Goal: Entertainment & Leisure: Consume media (video, audio)

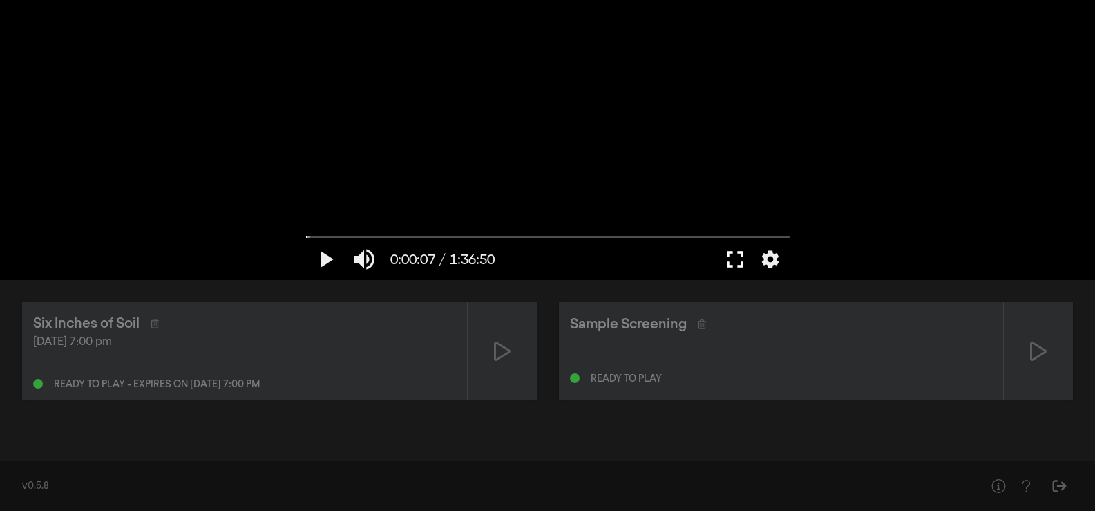
click at [736, 254] on button "fullscreen" at bounding box center [735, 258] width 39 height 41
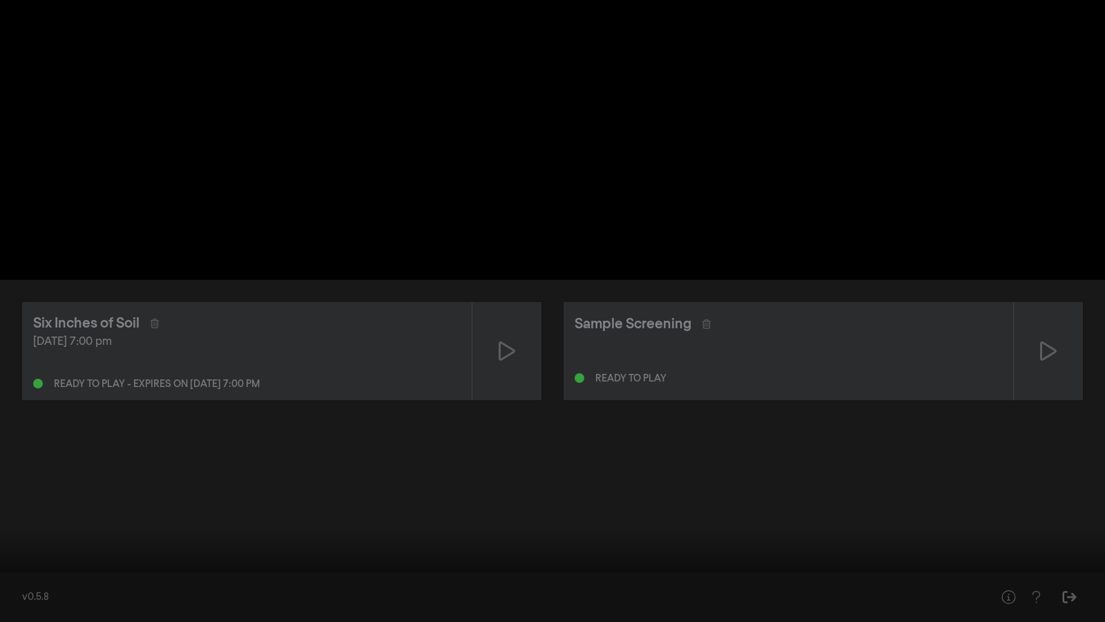
click at [53, 510] on button "volume_up" at bounding box center [65, 600] width 39 height 41
click at [53, 510] on button "volume_off" at bounding box center [65, 600] width 39 height 41
type input "1"
click at [1074, 510] on button "settings" at bounding box center [1079, 600] width 32 height 41
click at [1052, 510] on button "fullscreen_exit" at bounding box center [1044, 600] width 39 height 41
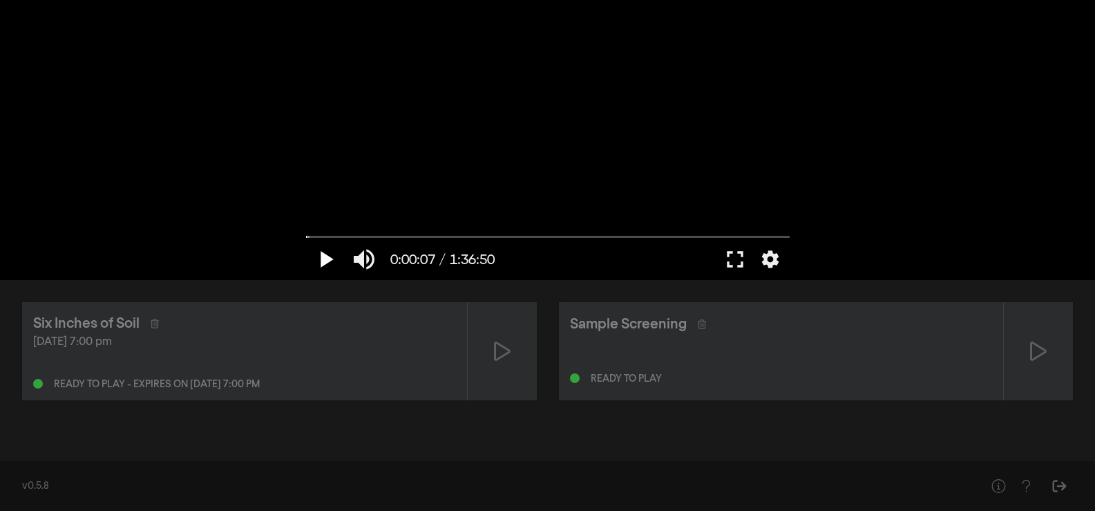
click at [327, 259] on button "play_arrow" at bounding box center [325, 258] width 39 height 41
click at [327, 259] on button "pause" at bounding box center [325, 258] width 39 height 41
click at [327, 260] on button "play_arrow" at bounding box center [325, 258] width 39 height 41
type input "10.732292"
click at [327, 260] on button "pause" at bounding box center [325, 258] width 39 height 41
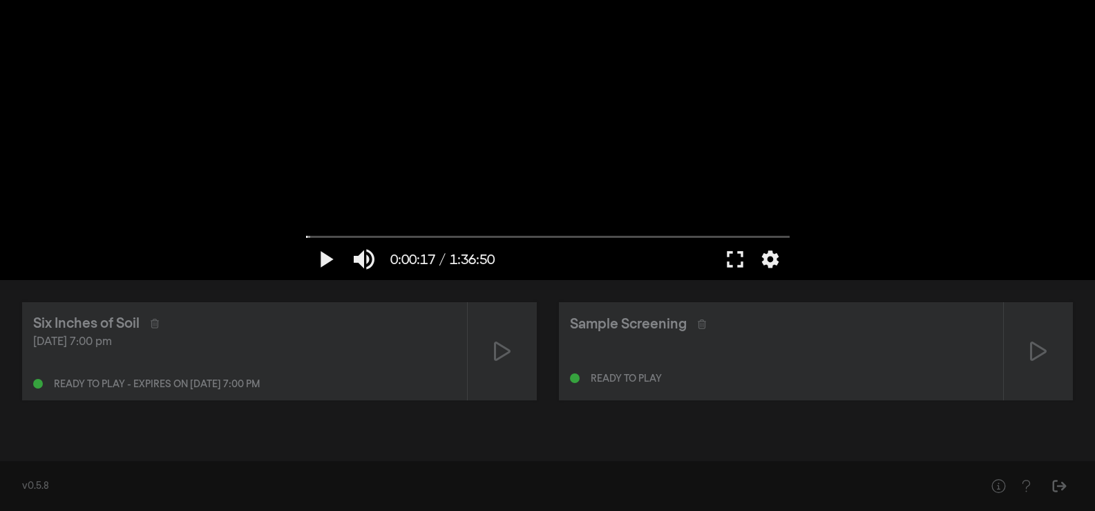
click at [994, 151] on div "play_arrow 0:00:17 / 1:36:50 volume_up fullscreen settings closed_caption Capti…" at bounding box center [547, 140] width 1095 height 280
click at [734, 259] on button "fullscreen" at bounding box center [735, 258] width 39 height 41
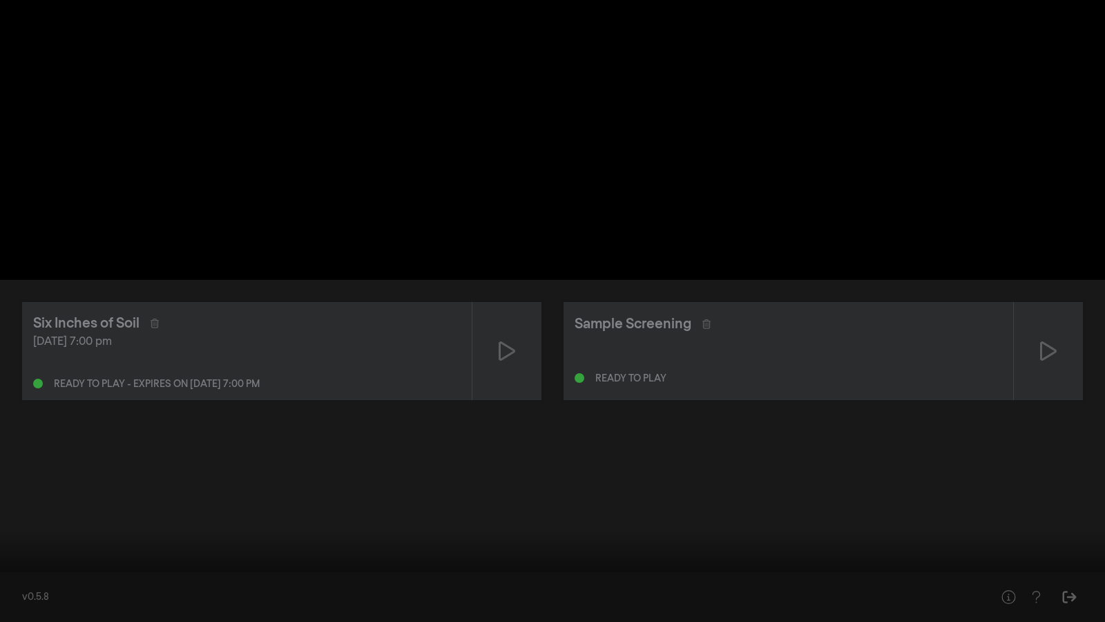
click at [28, 510] on button "play_arrow" at bounding box center [26, 600] width 39 height 41
type input "26.65874"
